Goal: Task Accomplishment & Management: Manage account settings

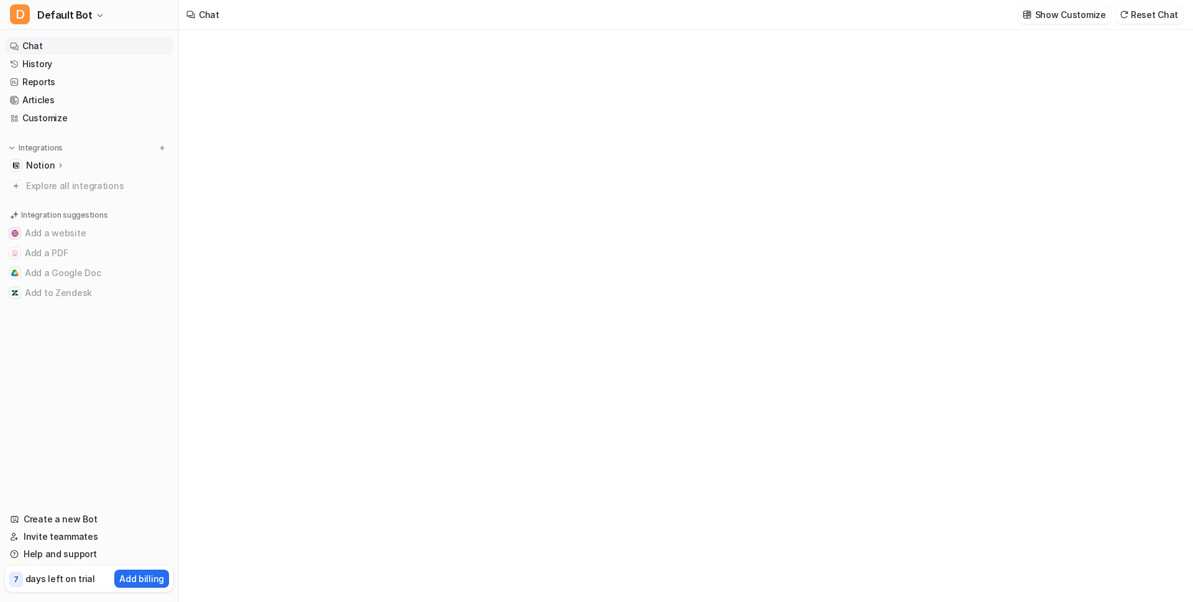
type textarea "**********"
click at [70, 161] on div "Notion" at bounding box center [89, 165] width 168 height 17
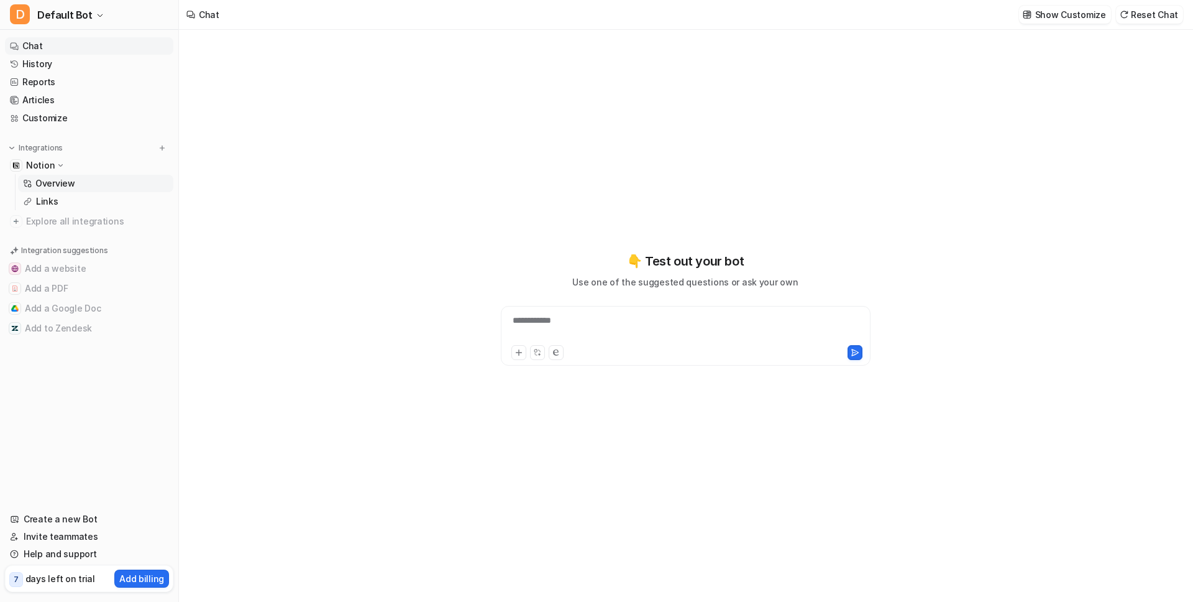
click at [54, 183] on p "Overview" at bounding box center [55, 183] width 40 height 12
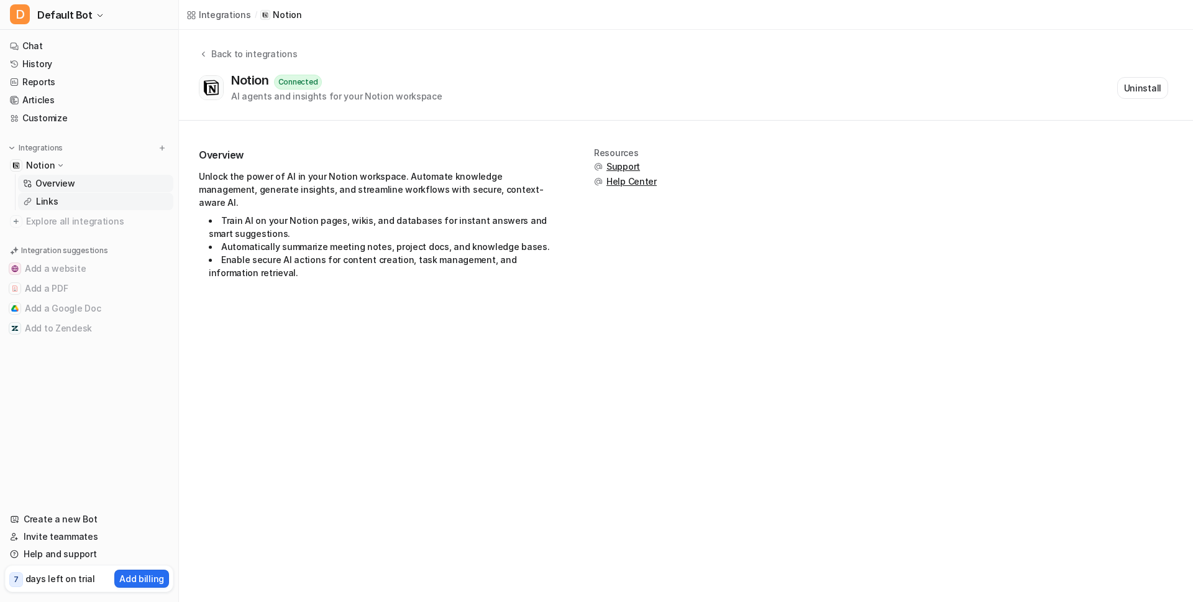
click at [52, 195] on p "Links" at bounding box center [47, 201] width 22 height 12
